Goal: Task Accomplishment & Management: Manage account settings

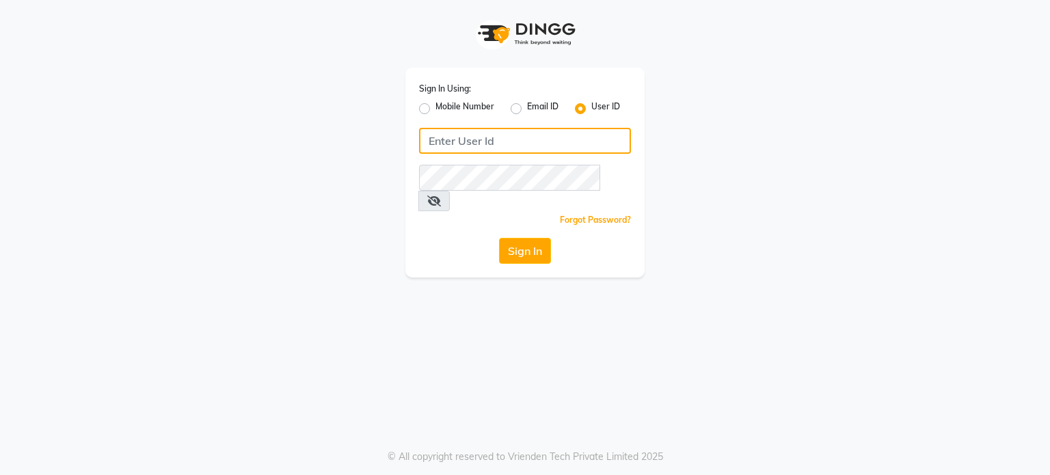
type input "shanuzz"
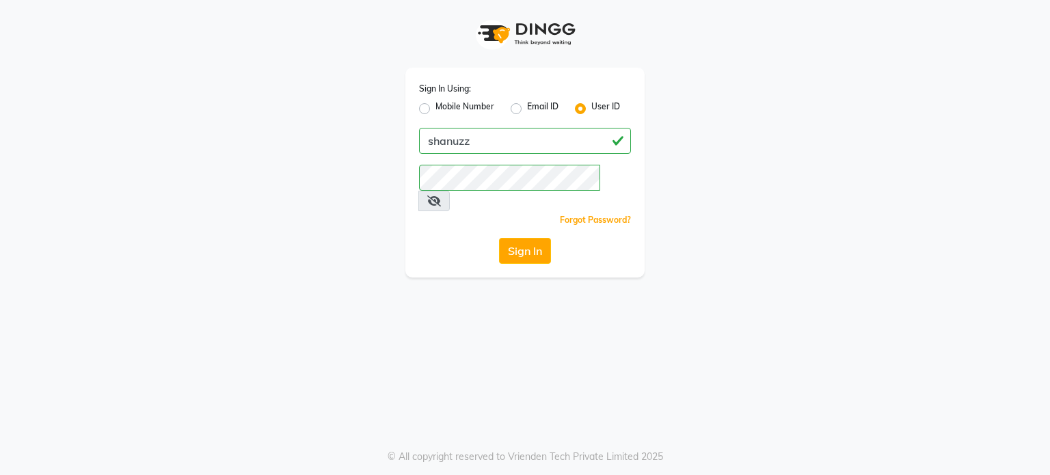
click at [435, 105] on label "Mobile Number" at bounding box center [464, 108] width 59 height 16
click at [435, 105] on input "Mobile Number" at bounding box center [439, 104] width 9 height 9
radio input "true"
radio input "false"
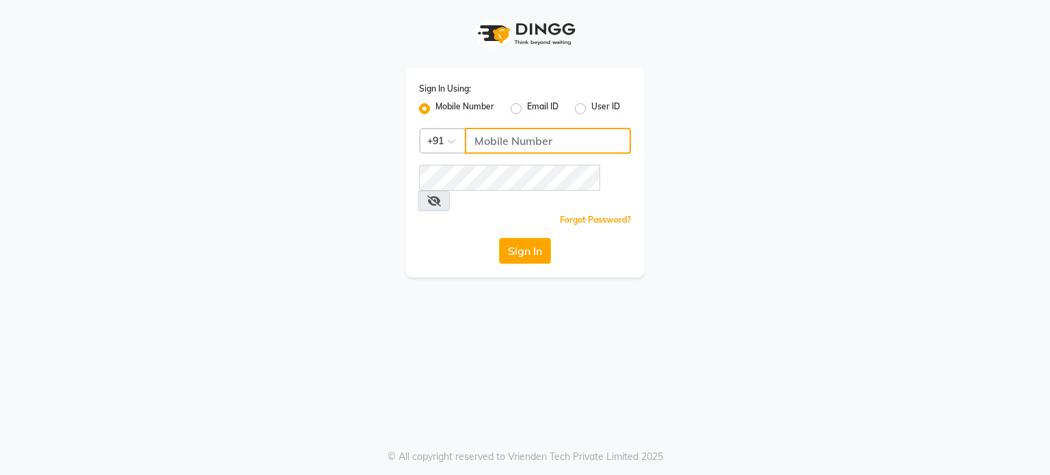
click at [552, 139] on input "Username" at bounding box center [548, 141] width 166 height 26
type input "9307729665"
click at [452, 238] on div "Sign In" at bounding box center [525, 251] width 212 height 26
click at [441, 195] on icon at bounding box center [434, 200] width 14 height 11
click at [535, 238] on button "Sign In" at bounding box center [525, 251] width 52 height 26
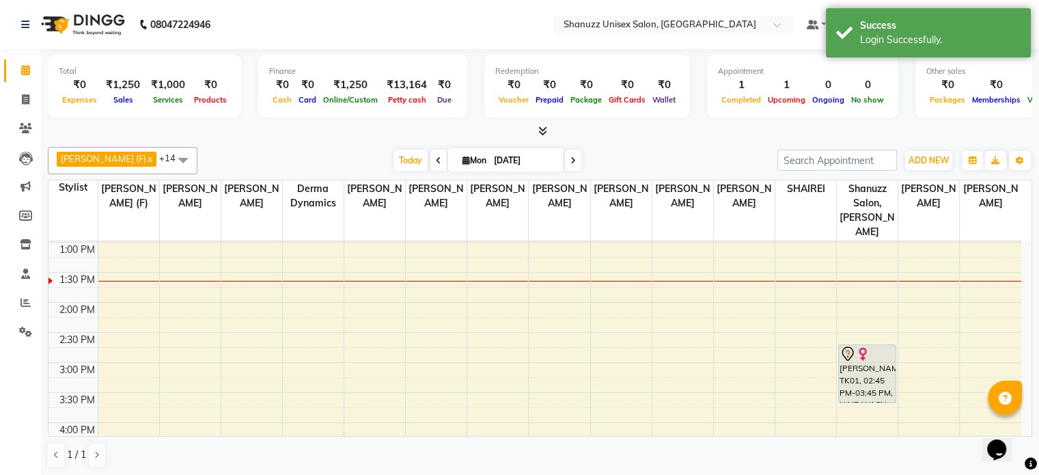
scroll to position [241, 0]
click at [23, 305] on icon at bounding box center [26, 302] width 10 height 10
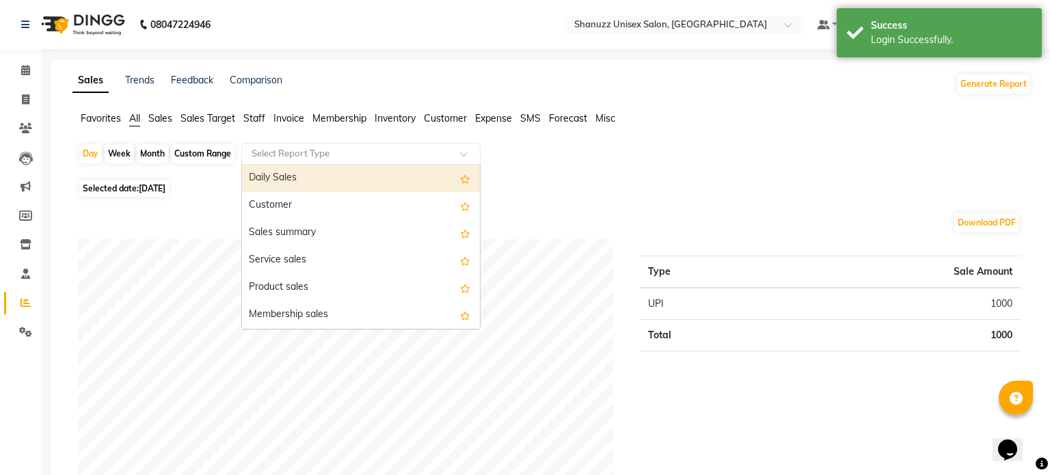
click at [327, 155] on input "text" at bounding box center [347, 154] width 197 height 14
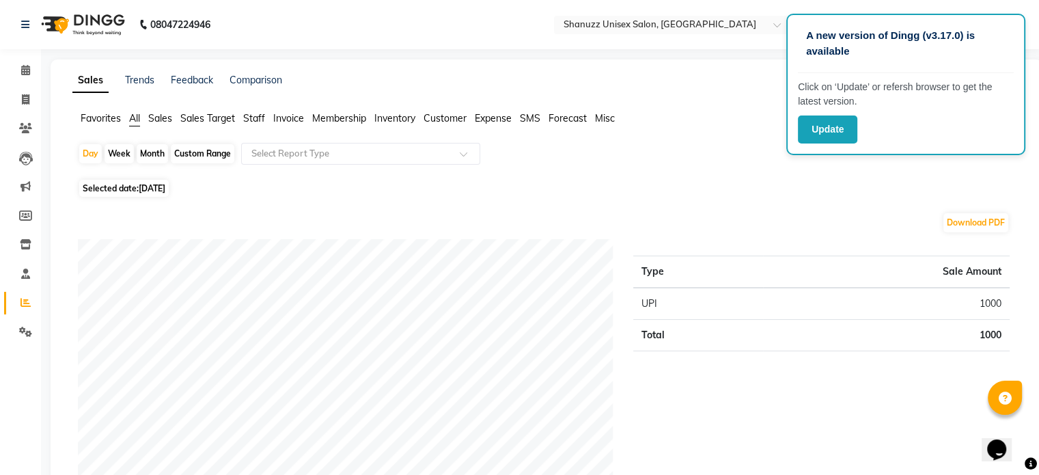
click at [147, 155] on div "Month" at bounding box center [152, 153] width 31 height 19
select select "9"
select select "2025"
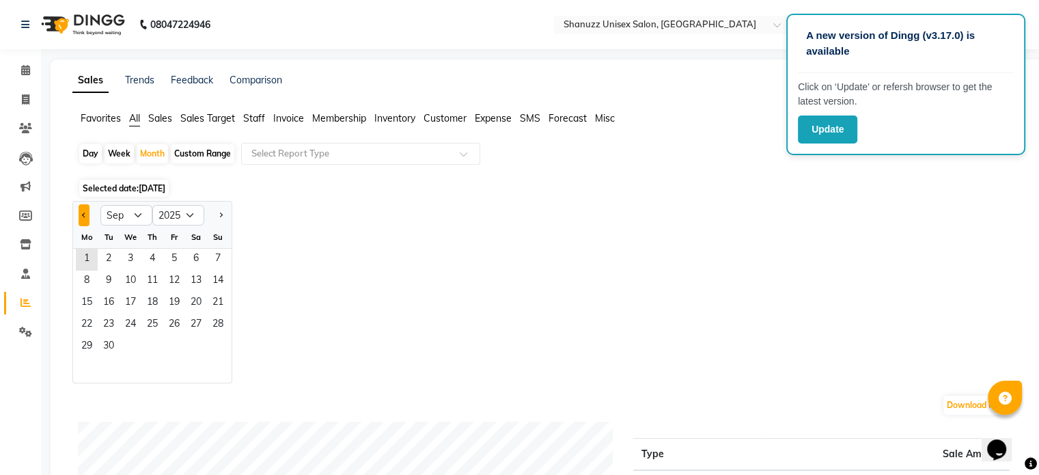
click at [82, 215] on span "Previous month" at bounding box center [84, 214] width 5 height 5
select select "8"
click at [168, 258] on span "1" at bounding box center [174, 260] width 22 height 22
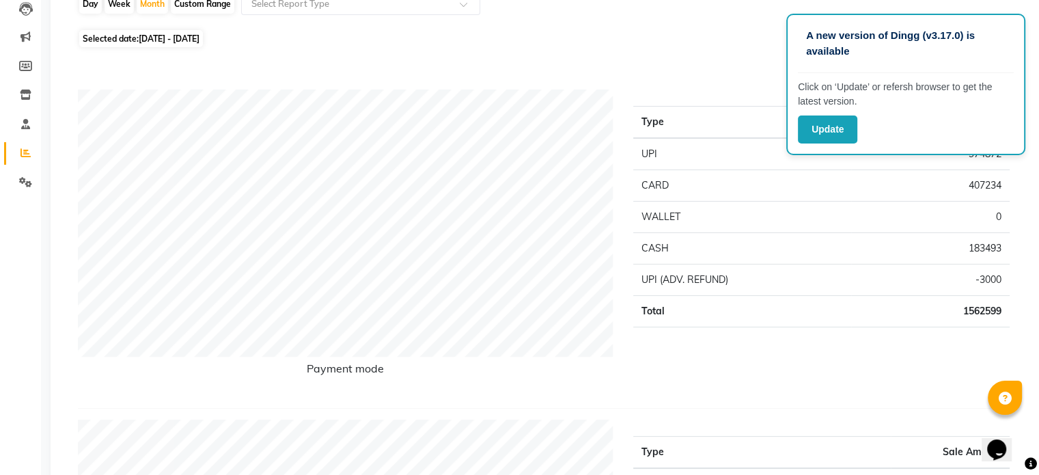
scroll to position [150, 0]
click at [642, 13] on div "Day Week Month Custom Range Select Report Type" at bounding box center [547, 8] width 938 height 33
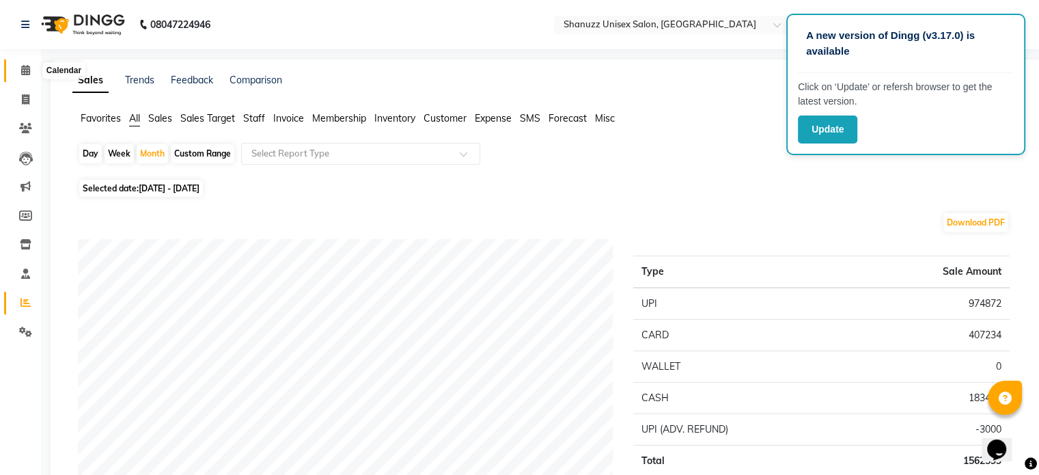
click at [27, 67] on icon at bounding box center [25, 70] width 9 height 10
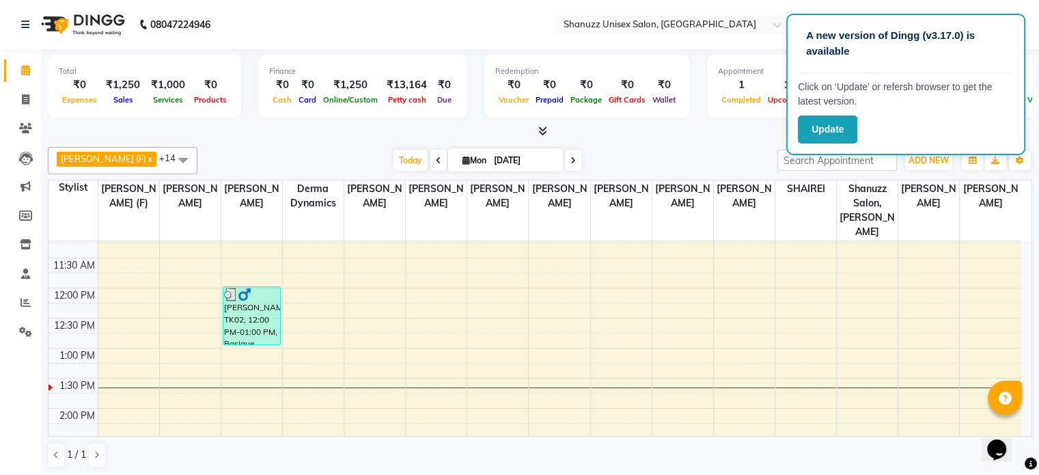
scroll to position [134, 0]
click at [821, 128] on button "Update" at bounding box center [827, 129] width 59 height 28
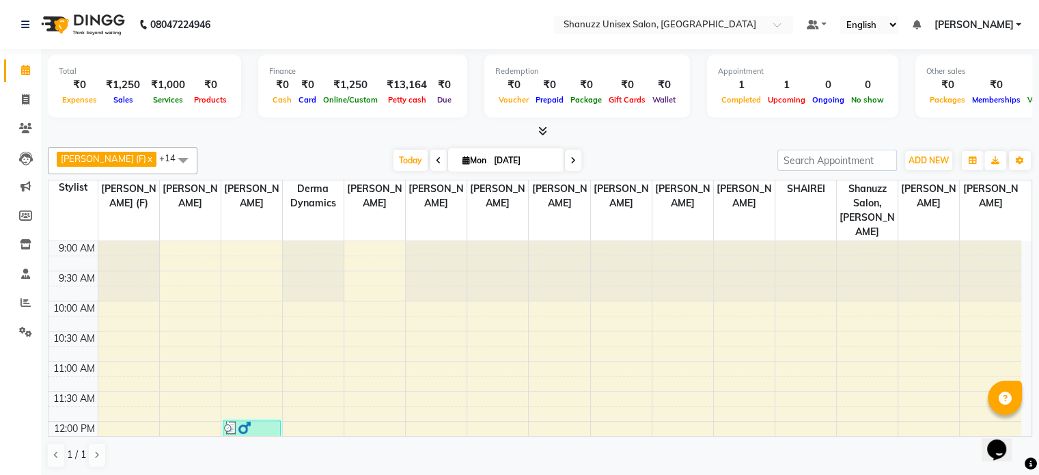
click at [821, 128] on div at bounding box center [540, 131] width 985 height 14
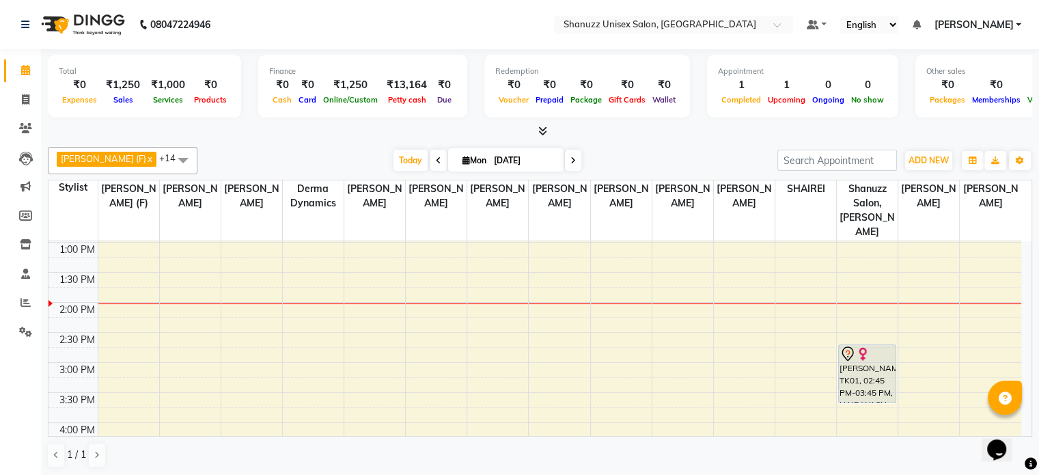
scroll to position [240, 0]
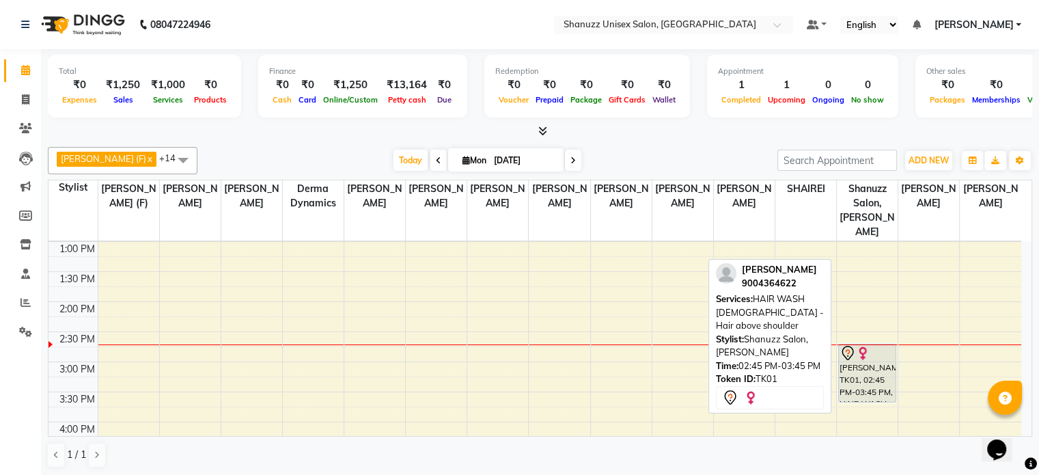
click at [847, 363] on div "[PERSON_NAME], TK01, 02:45 PM-03:45 PM, HAIR WASH [DEMOGRAPHIC_DATA] - Hair abo…" at bounding box center [867, 372] width 57 height 57
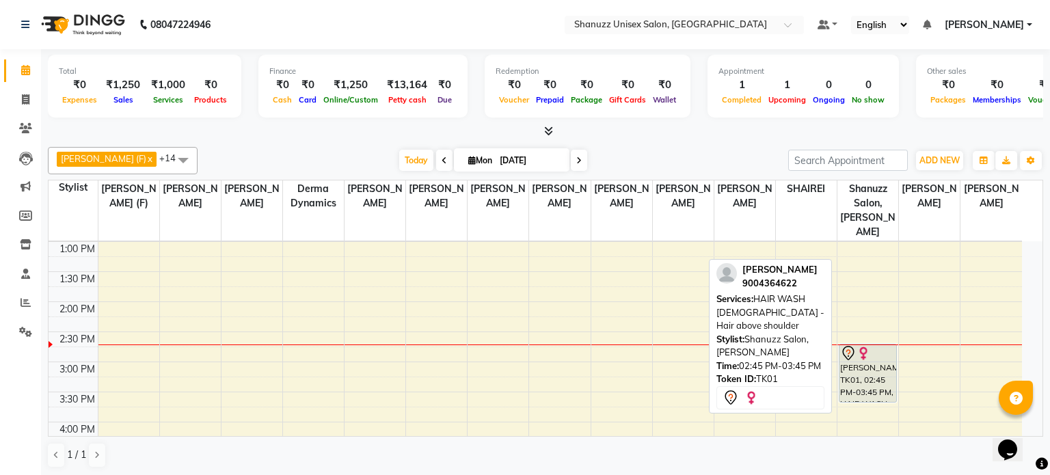
select select "7"
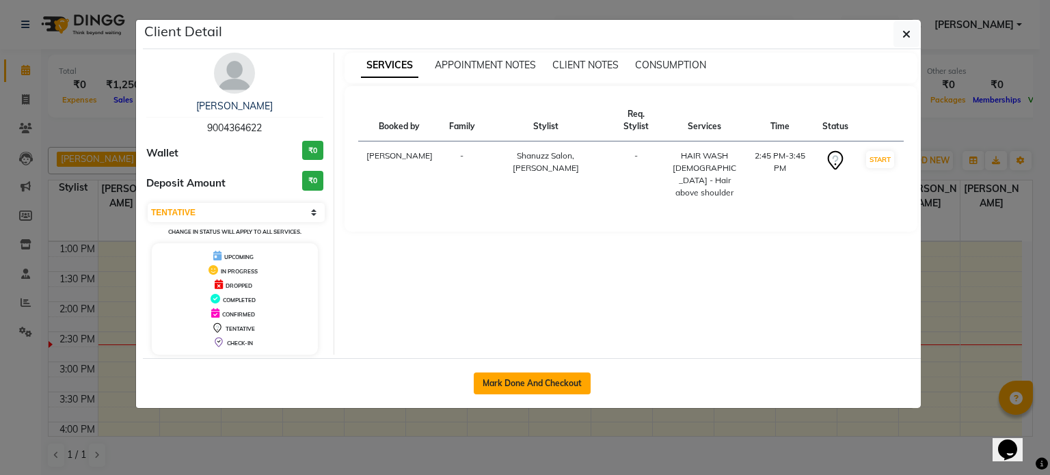
click at [520, 377] on button "Mark Done And Checkout" at bounding box center [532, 383] width 117 height 22
select select "service"
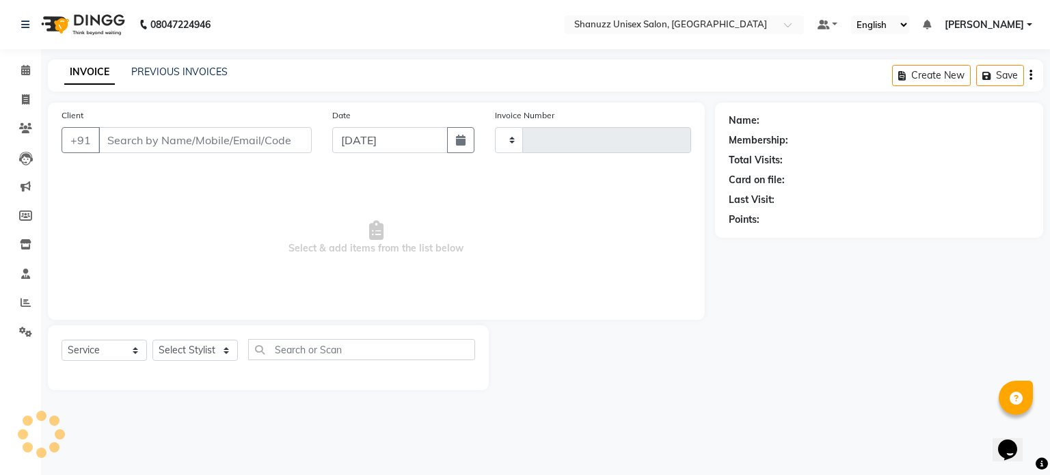
type input "1456"
select select "7102"
type input "9004364622"
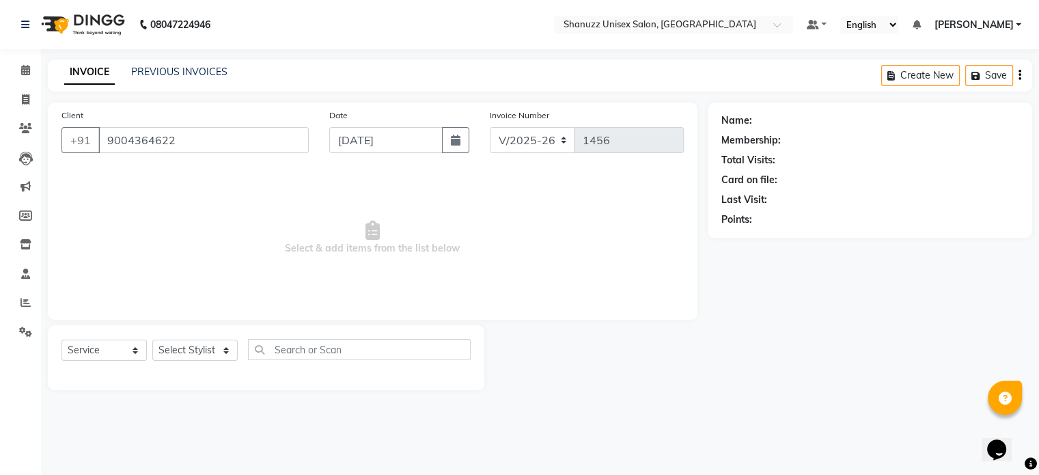
select select "70702"
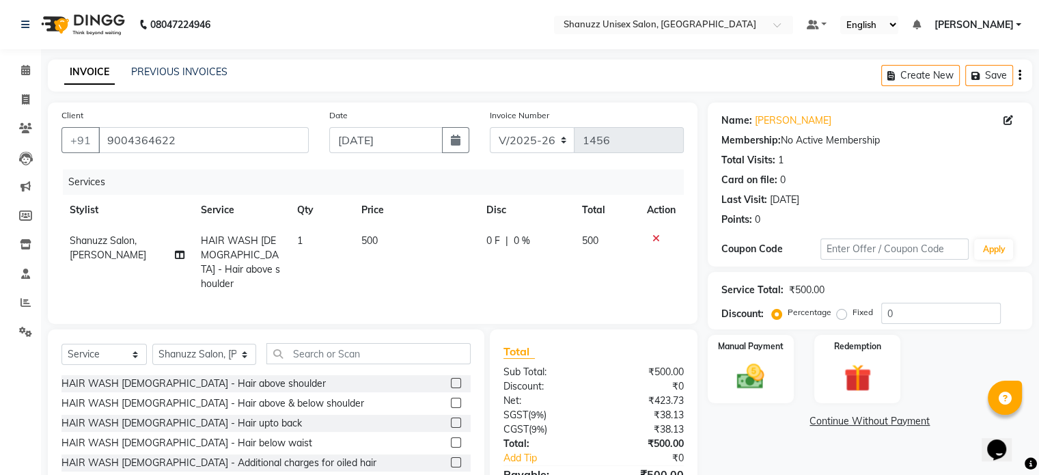
scroll to position [73, 0]
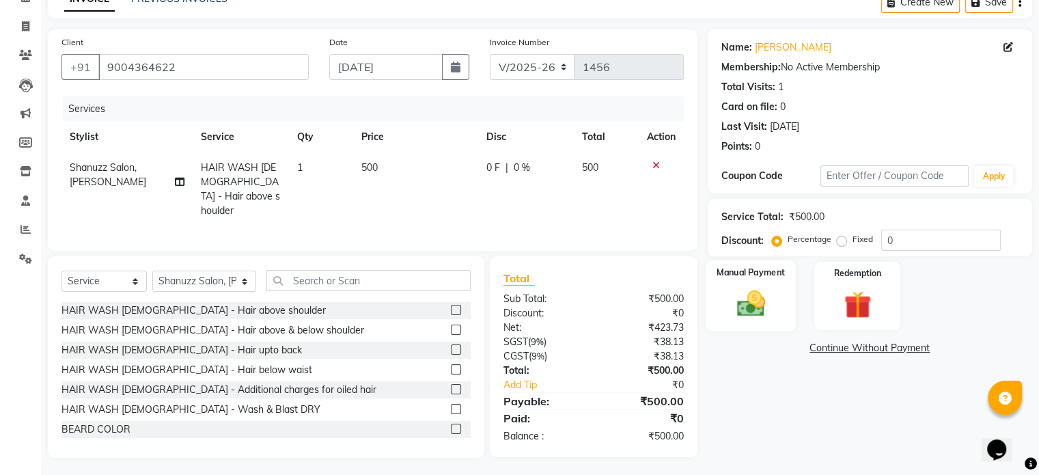
click at [768, 278] on div "Manual Payment" at bounding box center [751, 295] width 90 height 70
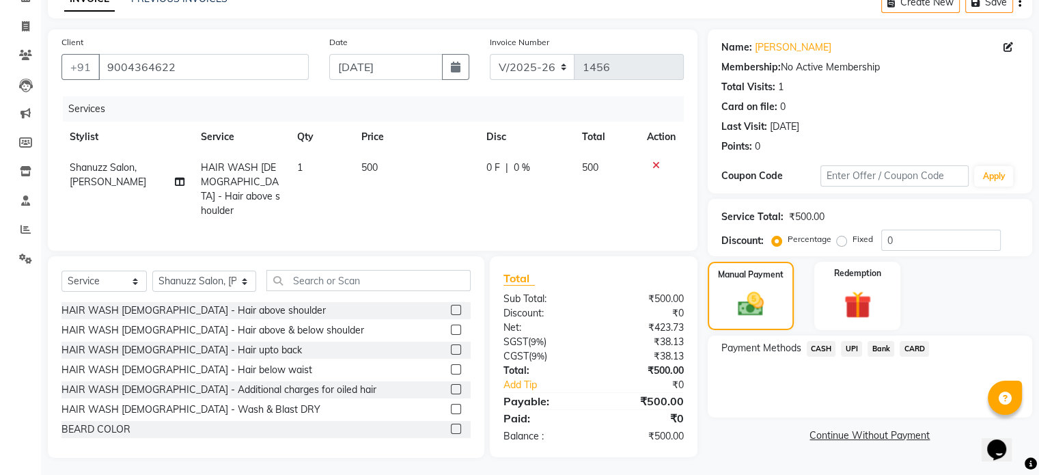
click at [913, 346] on span "CARD" at bounding box center [914, 349] width 29 height 16
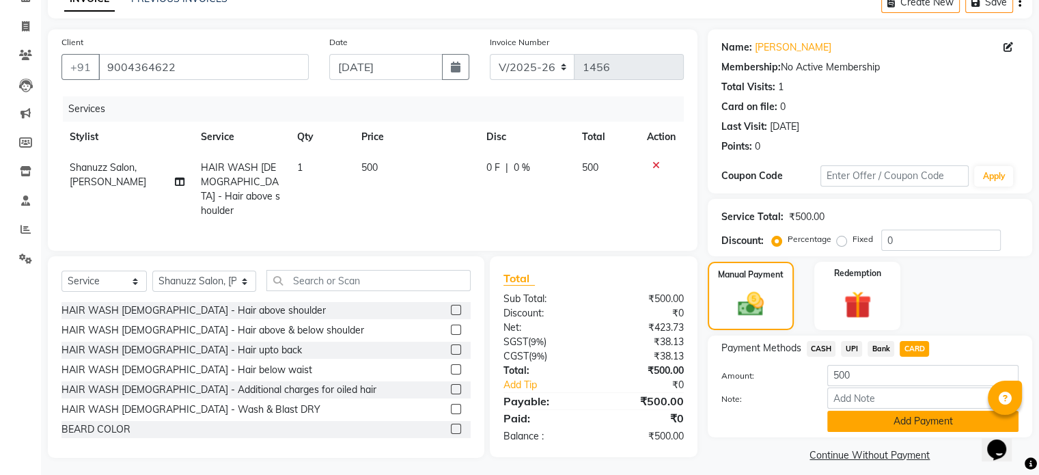
click at [858, 431] on button "Add Payment" at bounding box center [923, 421] width 191 height 21
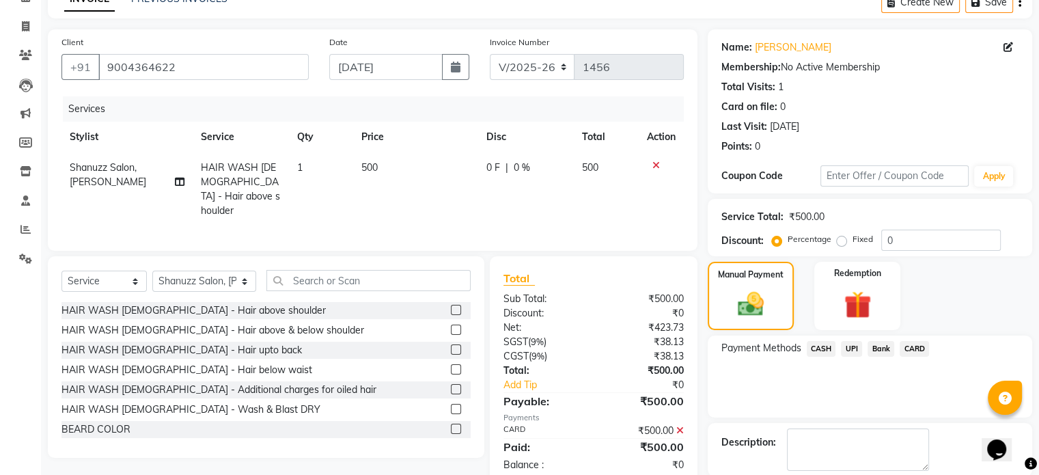
scroll to position [140, 0]
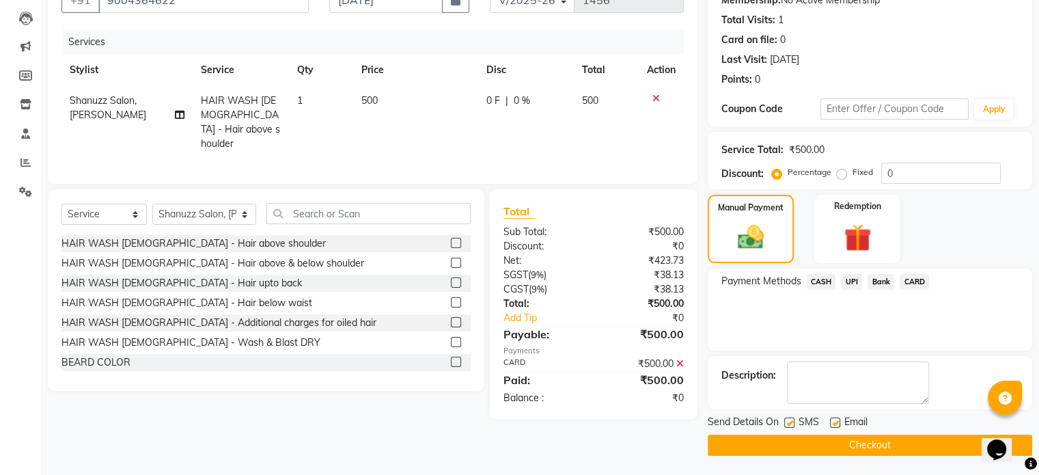
click at [789, 422] on label at bounding box center [789, 423] width 10 height 10
click at [789, 422] on input "checkbox" at bounding box center [788, 423] width 9 height 9
checkbox input "false"
click at [122, 101] on span "Shanuzz Salon, [PERSON_NAME]" at bounding box center [108, 107] width 77 height 27
select select "70702"
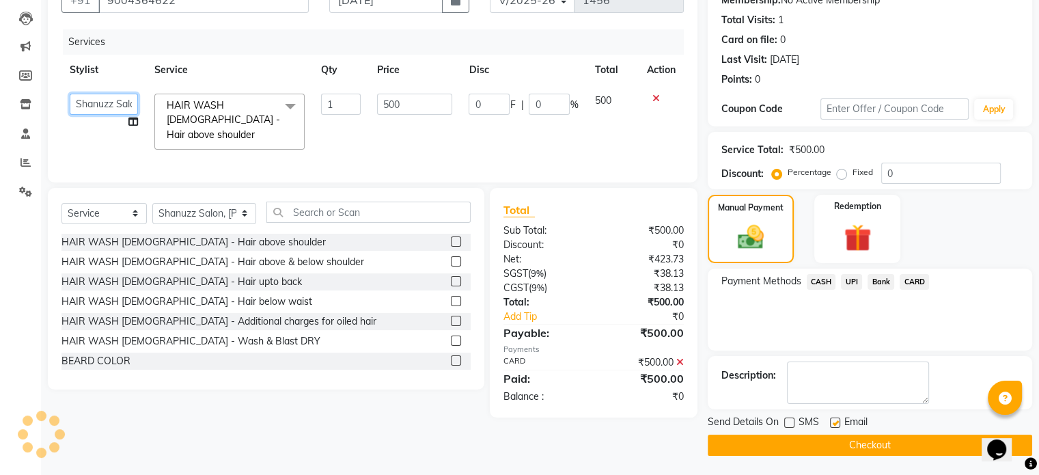
click at [115, 105] on select "[PERSON_NAME] AFZAN [PERSON_NAME] [PERSON_NAME] [PERSON_NAME] Derma Dynamics [P…" at bounding box center [104, 104] width 68 height 21
select select "84401"
click at [129, 465] on main "INVOICE PREVIOUS INVOICES Create New Save Client [PHONE_NUMBER] Date [DATE] Inv…" at bounding box center [540, 197] width 998 height 557
click at [893, 443] on button "Checkout" at bounding box center [870, 445] width 325 height 21
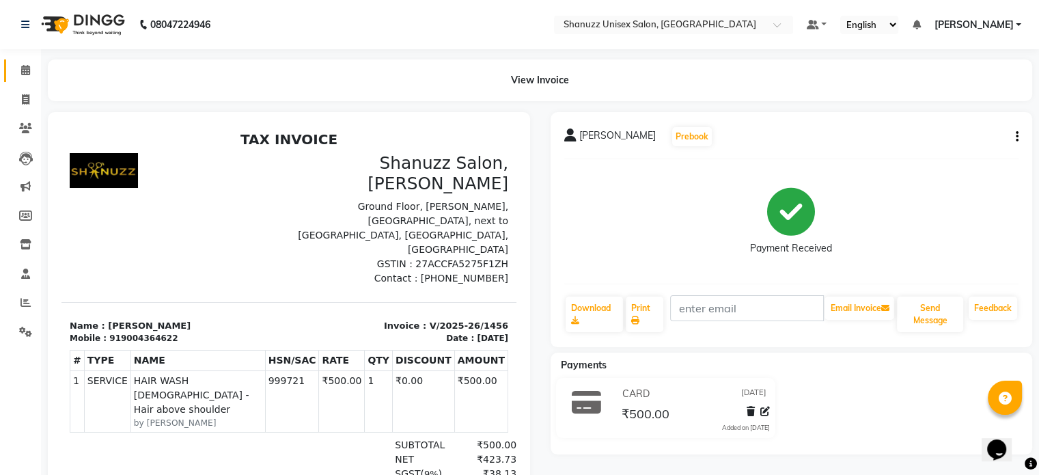
click at [15, 62] on link "Calendar" at bounding box center [20, 70] width 33 height 23
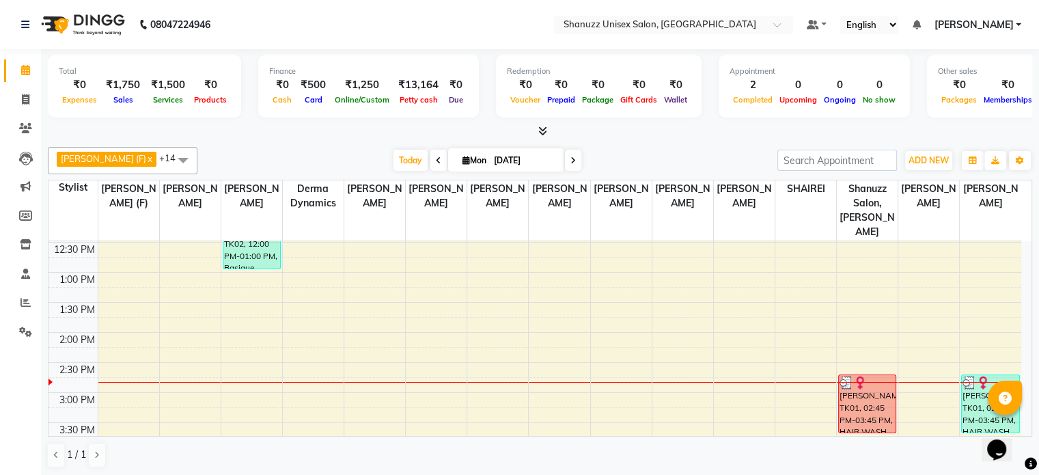
scroll to position [202, 0]
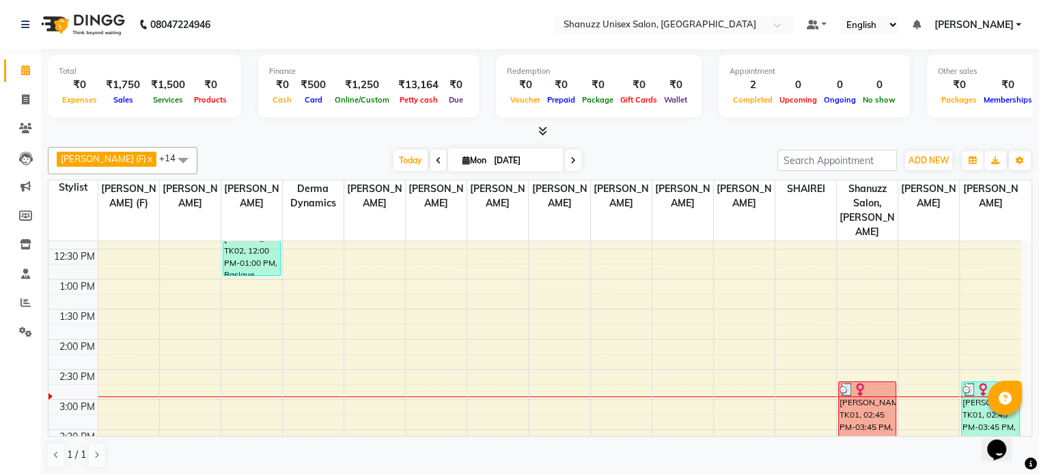
click at [547, 156] on div "[DATE] [DATE]" at bounding box center [487, 160] width 191 height 21
click at [571, 161] on icon at bounding box center [573, 160] width 5 height 8
type input "02-09-2025"
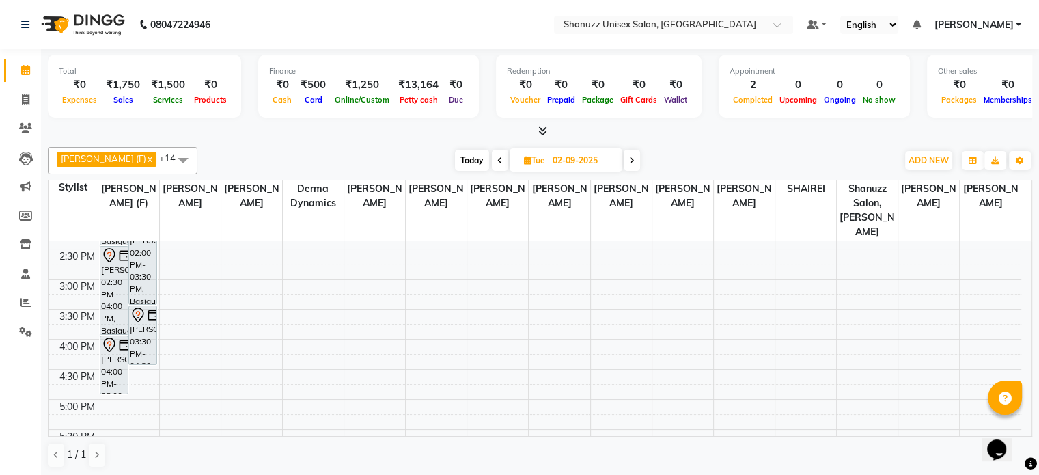
scroll to position [325, 0]
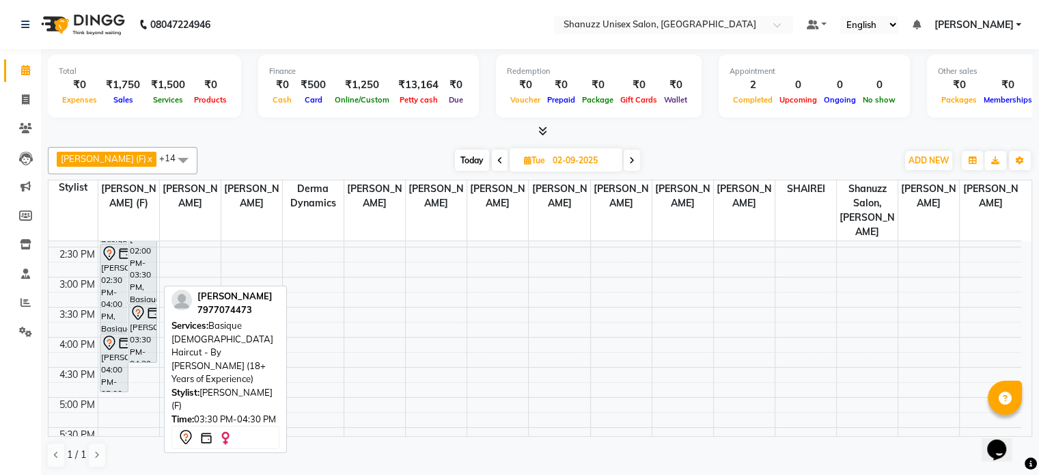
click at [135, 315] on div "[PERSON_NAME], 03:30 PM-04:30 PM, Basique [DEMOGRAPHIC_DATA] Haircut - By [PERS…" at bounding box center [142, 333] width 27 height 58
select select "7"
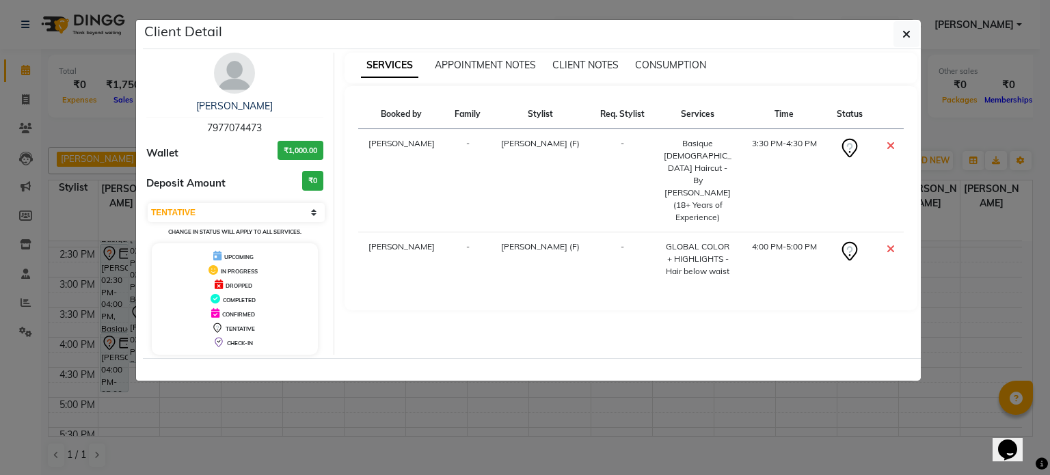
click at [422, 448] on ngb-modal-window "Client Detail [PERSON_NAME] 7977074473 Wallet ₹1,000.00 Deposit Amount ₹0 Selec…" at bounding box center [525, 237] width 1050 height 475
